Goal: Communication & Community: Ask a question

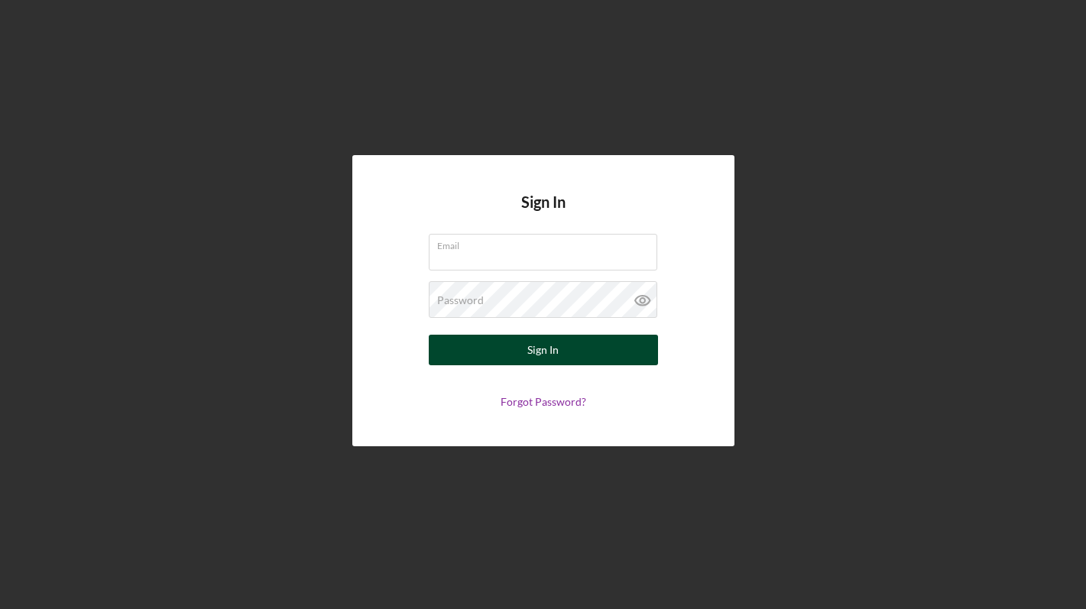
type input "[EMAIL_ADDRESS][DOMAIN_NAME]"
click at [523, 346] on button "Sign In" at bounding box center [543, 350] width 229 height 31
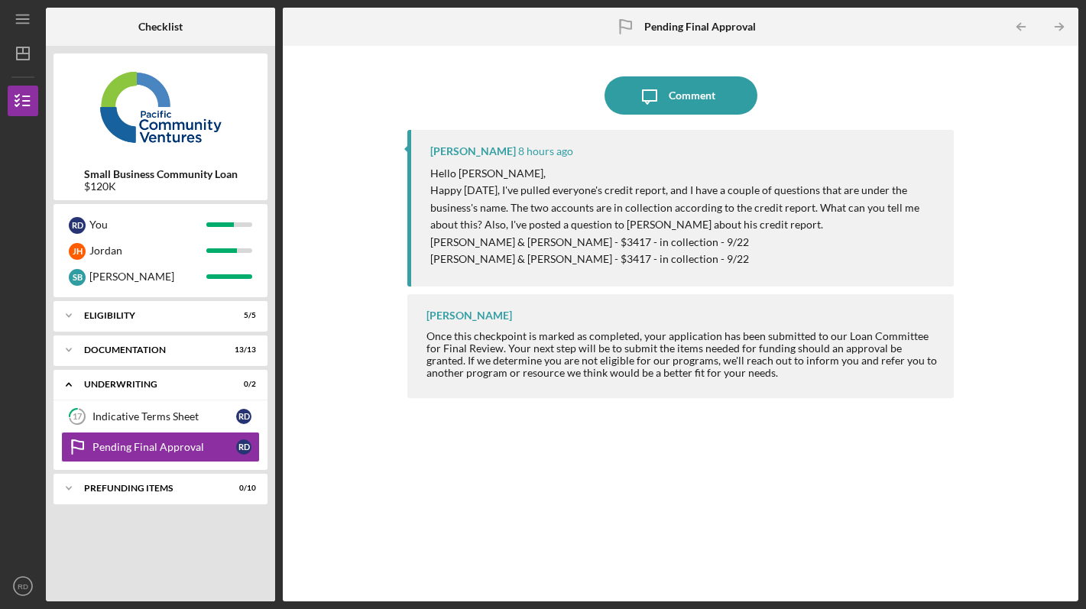
click at [569, 241] on p "[PERSON_NAME] & [PERSON_NAME] - $3417 - in collection - 9/22" at bounding box center [684, 242] width 508 height 17
drag, startPoint x: 569, startPoint y: 241, endPoint x: 445, endPoint y: 240, distance: 124.5
click at [445, 240] on p "[PERSON_NAME] & [PERSON_NAME] - $3417 - in collection - 9/22" at bounding box center [684, 242] width 508 height 17
copy p "[PERSON_NAME] & [PERSON_NAME]"
click at [656, 238] on p "[PERSON_NAME] & [PERSON_NAME] - $3417 - in collection - 9/22" at bounding box center [684, 242] width 508 height 17
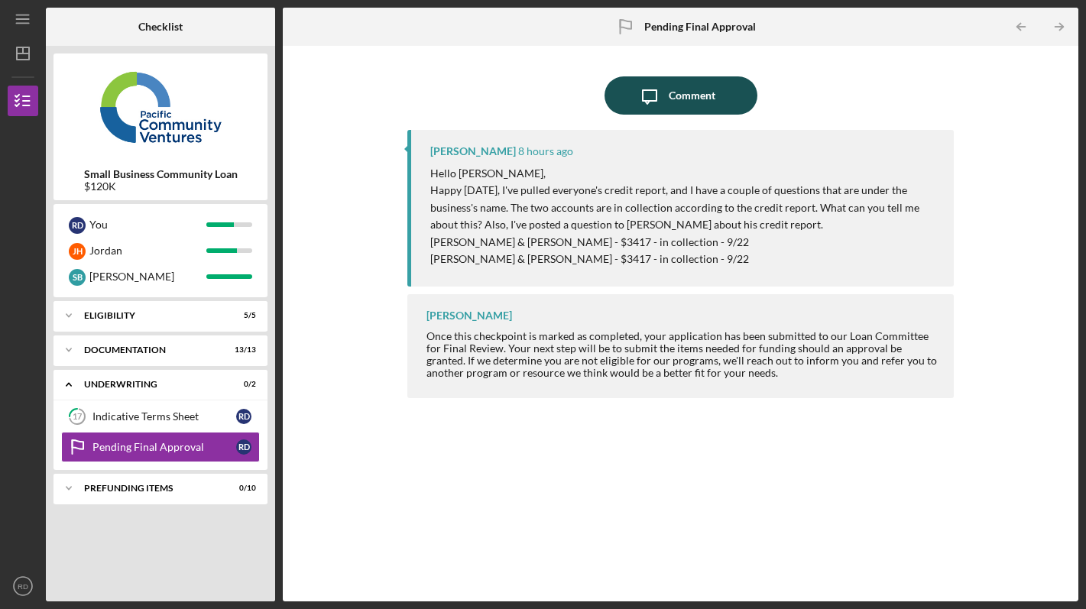
click at [647, 97] on icon "Icon/Message" at bounding box center [649, 95] width 38 height 38
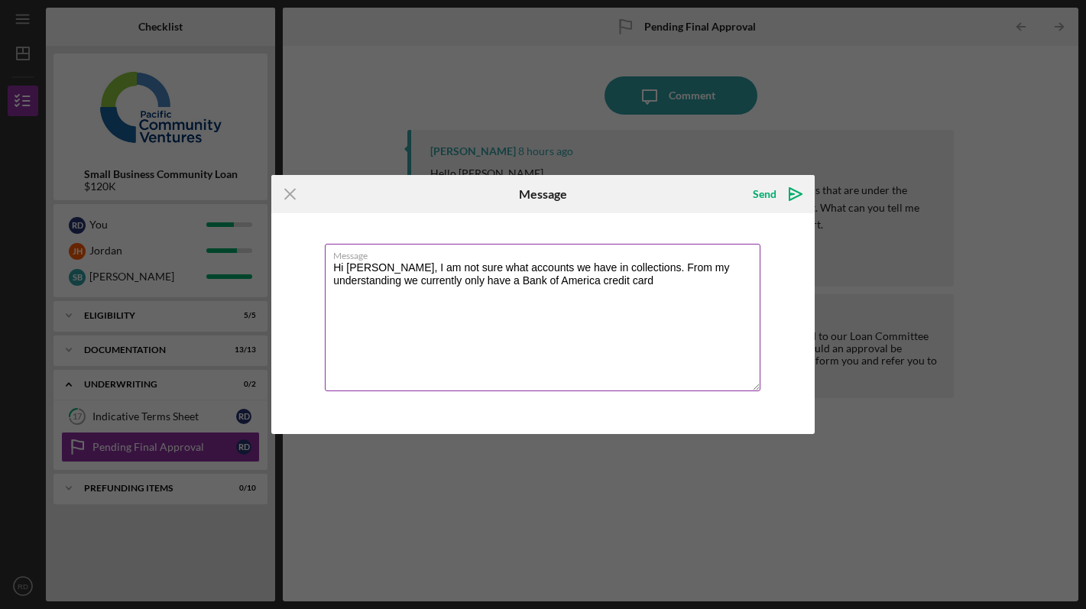
click at [349, 268] on textarea "Hi [PERSON_NAME], I am not sure what accounts we have in collections. From my u…" at bounding box center [543, 317] width 436 height 147
click at [592, 278] on textarea "Hi [PERSON_NAME], I am not sure what accounts we have in collections. From my u…" at bounding box center [543, 317] width 436 height 147
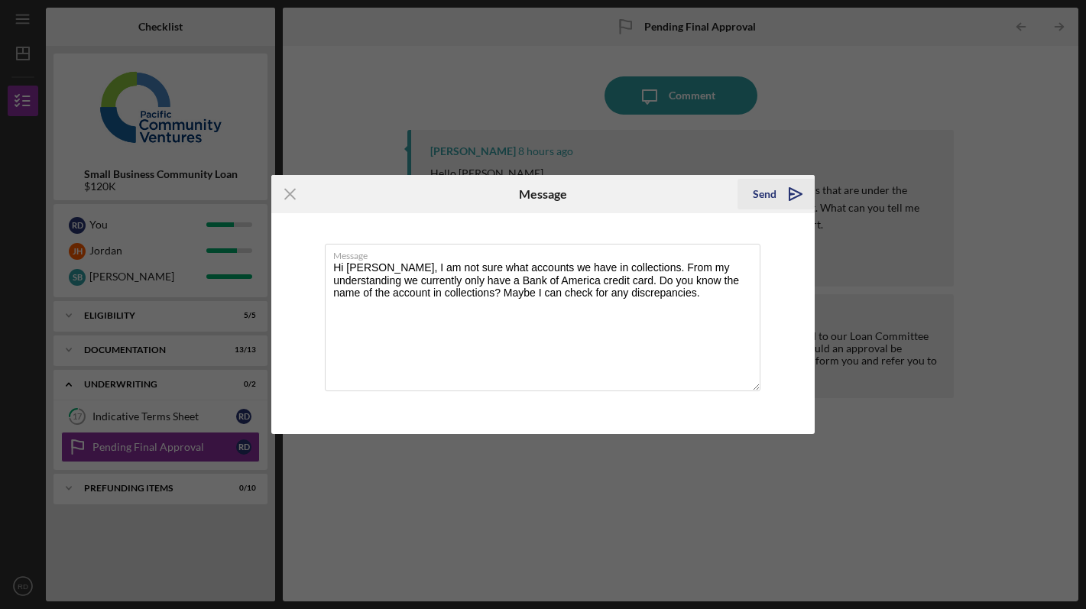
type textarea "Hi [PERSON_NAME], I am not sure what accounts we have in collections. From my u…"
click at [766, 192] on div "Send" at bounding box center [765, 194] width 24 height 31
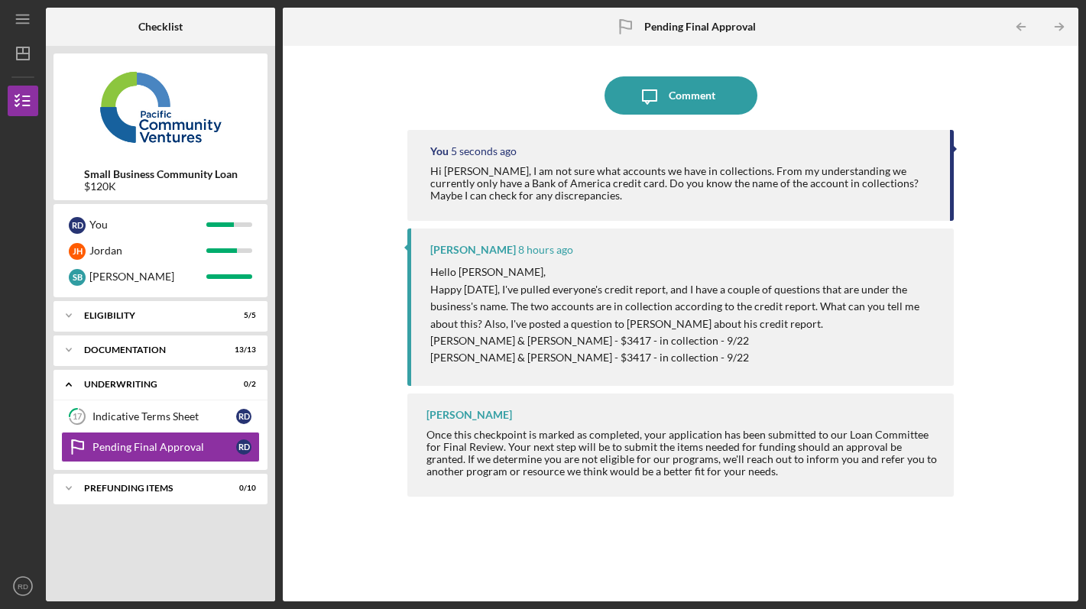
click at [766, 192] on div "Hi [PERSON_NAME], I am not sure what accounts we have in collections. From my u…" at bounding box center [682, 183] width 504 height 37
